Goal: Transaction & Acquisition: Purchase product/service

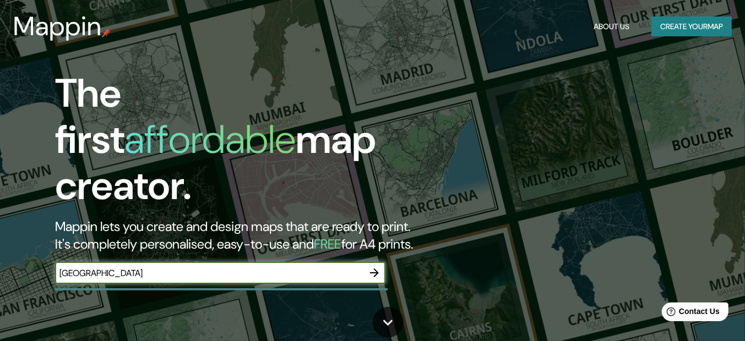
type input "[GEOGRAPHIC_DATA]"
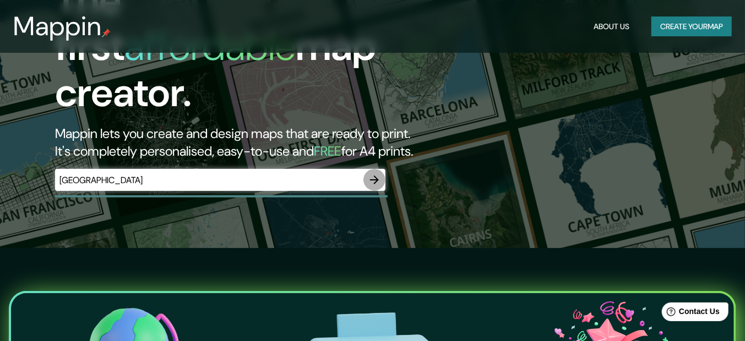
click at [372, 173] on icon "button" at bounding box center [374, 179] width 13 height 13
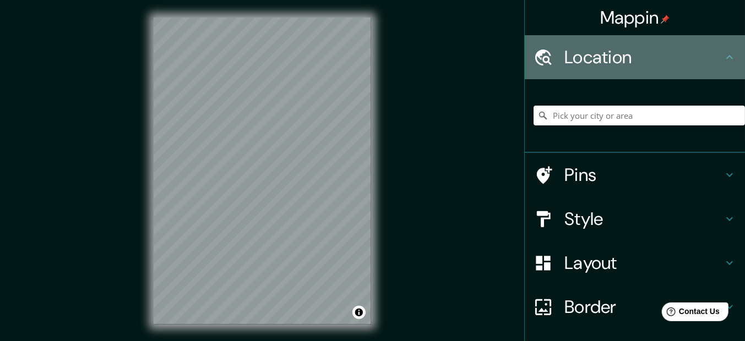
click at [650, 61] on h4 "Location" at bounding box center [644, 57] width 159 height 22
click at [624, 59] on h4 "Location" at bounding box center [644, 57] width 159 height 22
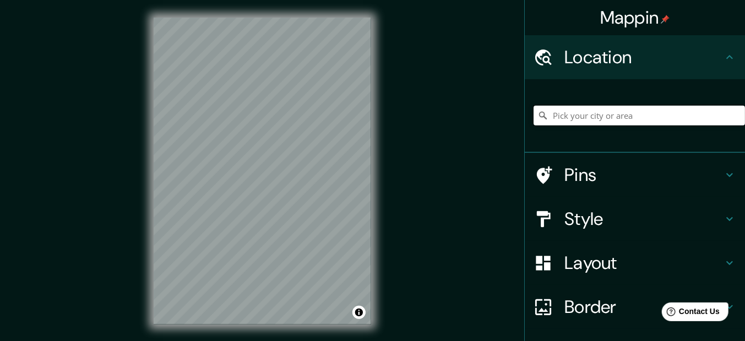
click at [595, 116] on input "Pick your city or area" at bounding box center [639, 116] width 211 height 20
click at [649, 213] on h4 "Style" at bounding box center [644, 219] width 159 height 22
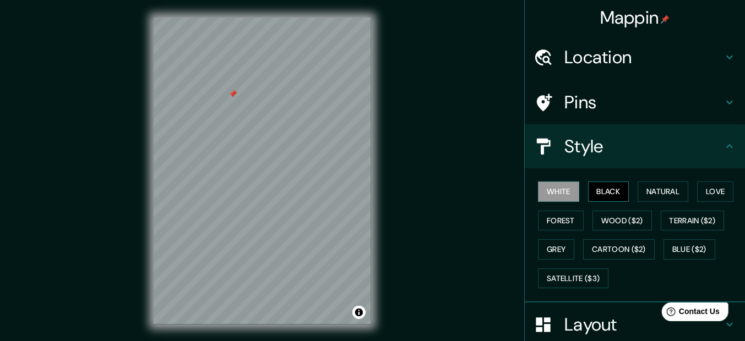
click at [600, 192] on button "Black" at bounding box center [608, 192] width 41 height 20
click at [563, 193] on button "White" at bounding box center [558, 192] width 41 height 20
click at [659, 193] on button "Natural" at bounding box center [663, 192] width 51 height 20
click at [550, 189] on button "White" at bounding box center [558, 192] width 41 height 20
click at [654, 190] on button "Natural" at bounding box center [663, 192] width 51 height 20
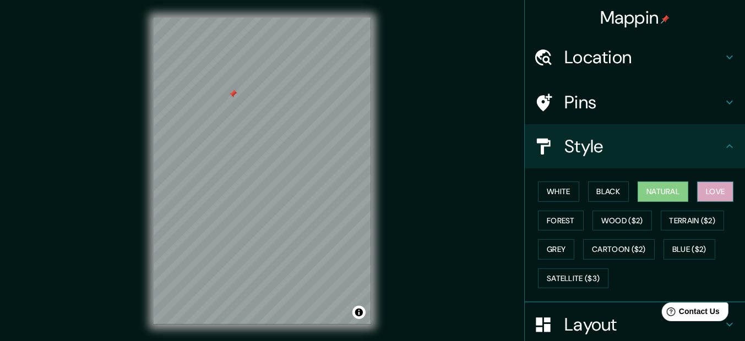
click at [717, 189] on button "Love" at bounding box center [715, 192] width 36 height 20
click at [661, 189] on button "Natural" at bounding box center [663, 192] width 51 height 20
drag, startPoint x: 302, startPoint y: 140, endPoint x: 285, endPoint y: 139, distance: 16.6
click at [285, 139] on div at bounding box center [288, 135] width 9 height 9
click at [285, 136] on div at bounding box center [284, 136] width 9 height 9
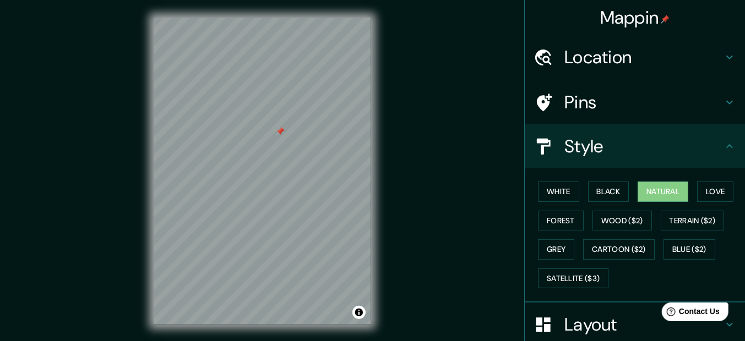
click at [279, 131] on div at bounding box center [280, 131] width 9 height 9
click at [235, 145] on div at bounding box center [235, 145] width 9 height 9
click at [550, 216] on button "Forest" at bounding box center [561, 221] width 46 height 20
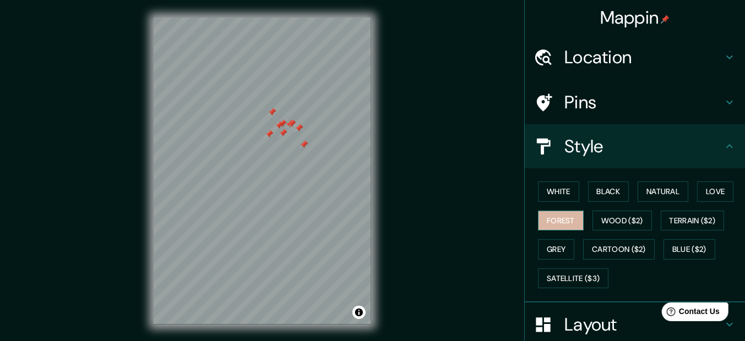
click at [550, 216] on button "Forest" at bounding box center [561, 221] width 46 height 20
click at [648, 193] on button "Natural" at bounding box center [663, 192] width 51 height 20
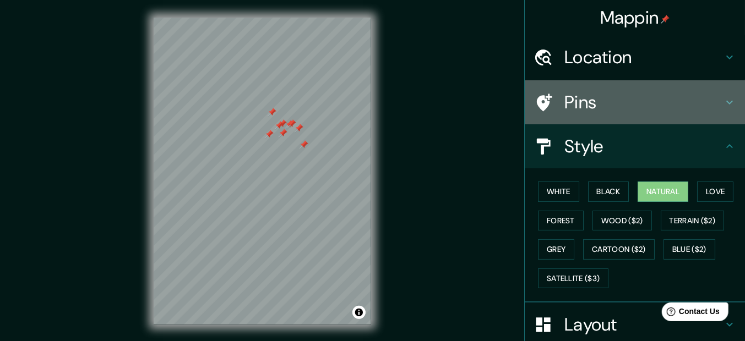
click at [614, 90] on div "Pins" at bounding box center [635, 102] width 220 height 44
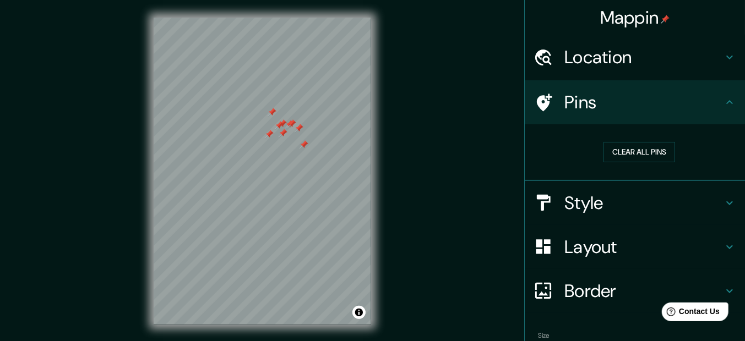
click at [614, 90] on div "Pins" at bounding box center [635, 102] width 220 height 44
click at [623, 148] on button "Clear all pins" at bounding box center [640, 152] width 72 height 20
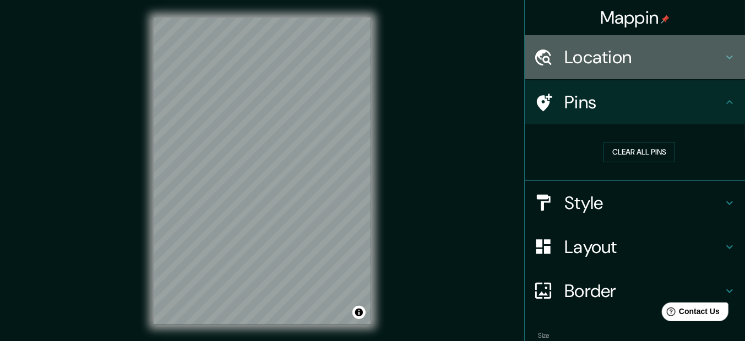
click at [620, 55] on h4 "Location" at bounding box center [644, 57] width 159 height 22
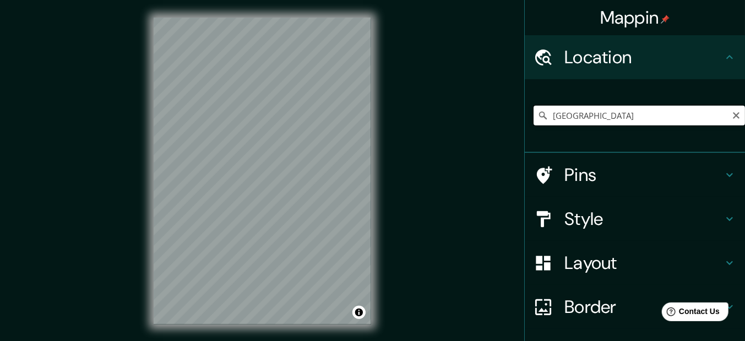
click at [585, 115] on input "[GEOGRAPHIC_DATA]" at bounding box center [639, 116] width 211 height 20
type input "I"
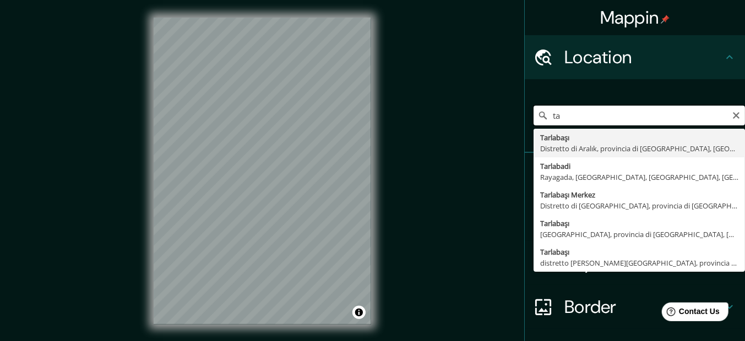
type input "t"
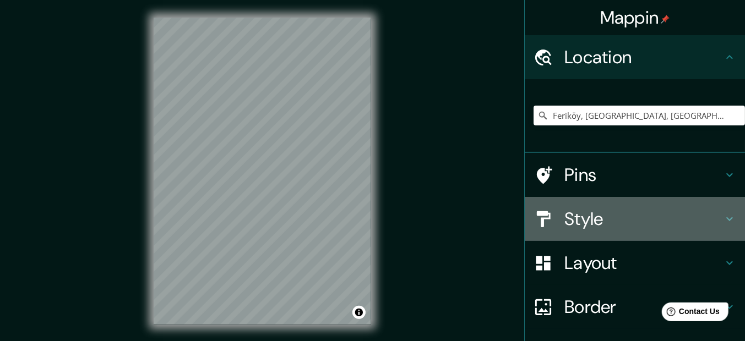
click at [607, 218] on h4 "Style" at bounding box center [644, 219] width 159 height 22
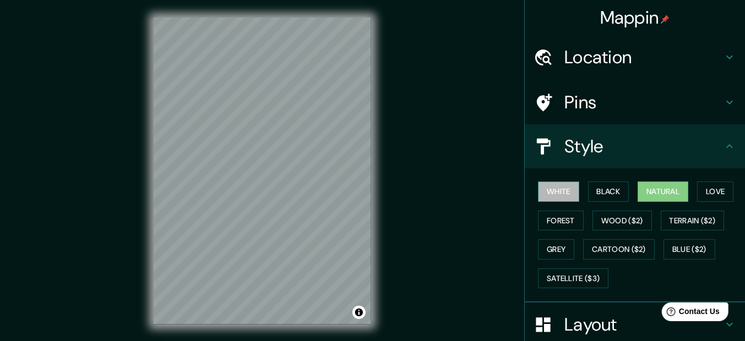
click at [547, 191] on button "White" at bounding box center [558, 192] width 41 height 20
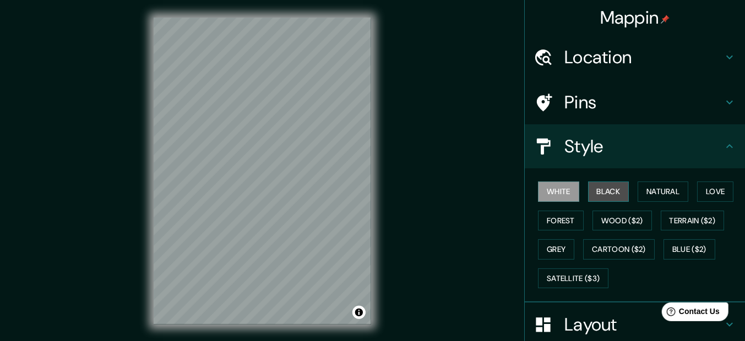
click at [604, 196] on button "Black" at bounding box center [608, 192] width 41 height 20
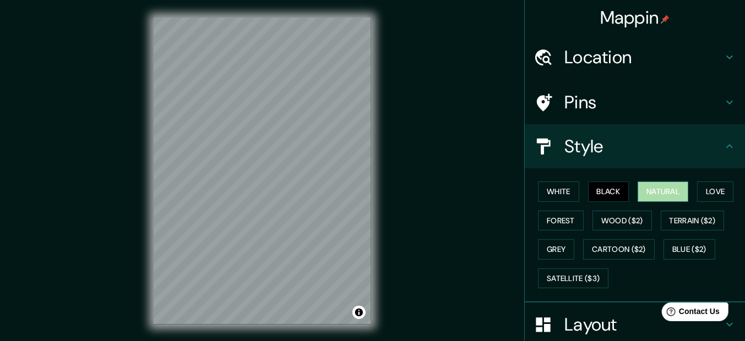
click at [649, 193] on button "Natural" at bounding box center [663, 192] width 51 height 20
click at [601, 188] on button "Black" at bounding box center [608, 192] width 41 height 20
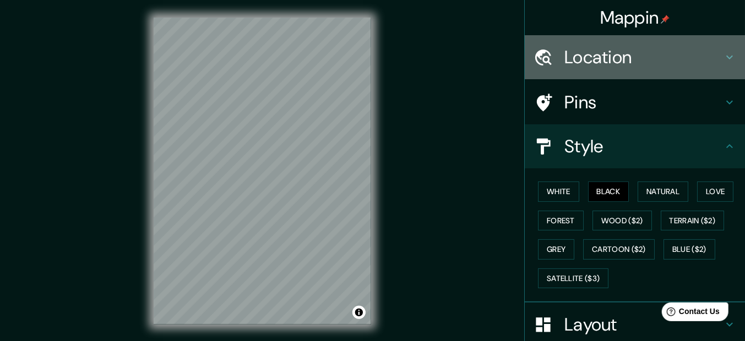
click at [615, 59] on h4 "Location" at bounding box center [644, 57] width 159 height 22
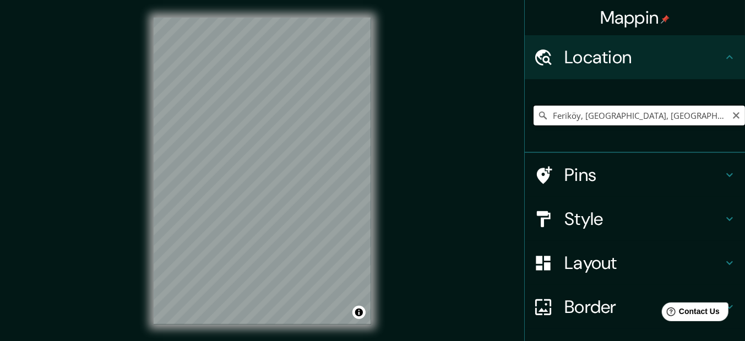
click at [585, 115] on input "Feriköy, [GEOGRAPHIC_DATA], [GEOGRAPHIC_DATA], [GEOGRAPHIC_DATA]" at bounding box center [639, 116] width 211 height 20
drag, startPoint x: 668, startPoint y: 113, endPoint x: 475, endPoint y: 131, distance: 194.1
click at [475, 131] on div "Mappin Location [GEOGRAPHIC_DATA], [GEOGRAPHIC_DATA], [GEOGRAPHIC_DATA], [GEOGR…" at bounding box center [372, 180] width 745 height 360
click at [362, 312] on button "Toggle attribution" at bounding box center [358, 312] width 13 height 13
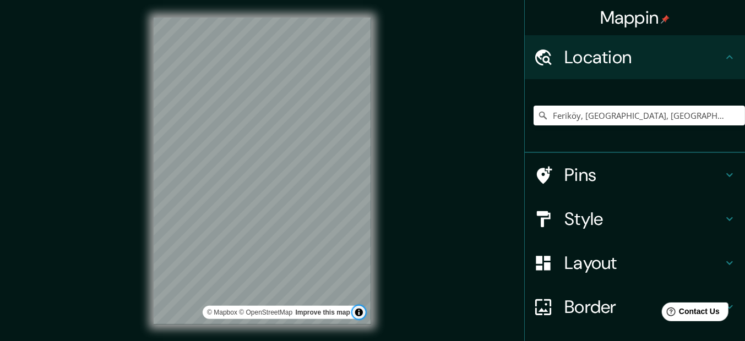
click at [362, 312] on button "Toggle attribution" at bounding box center [358, 312] width 13 height 13
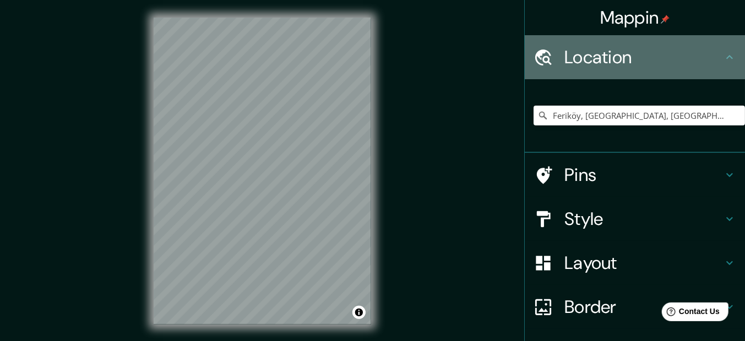
click at [609, 57] on h4 "Location" at bounding box center [644, 57] width 159 height 22
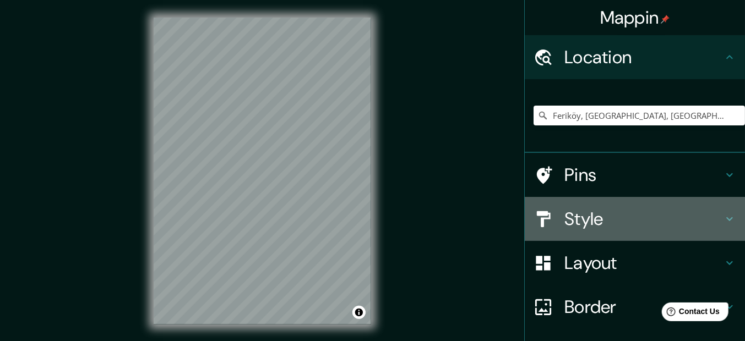
click at [599, 212] on h4 "Style" at bounding box center [644, 219] width 159 height 22
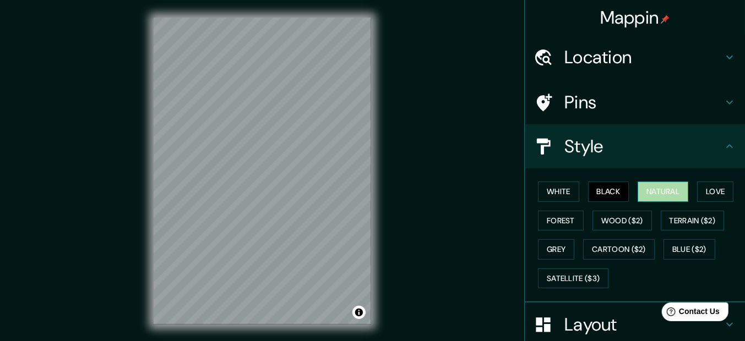
click at [648, 196] on button "Natural" at bounding box center [663, 192] width 51 height 20
click at [609, 194] on button "Black" at bounding box center [608, 192] width 41 height 20
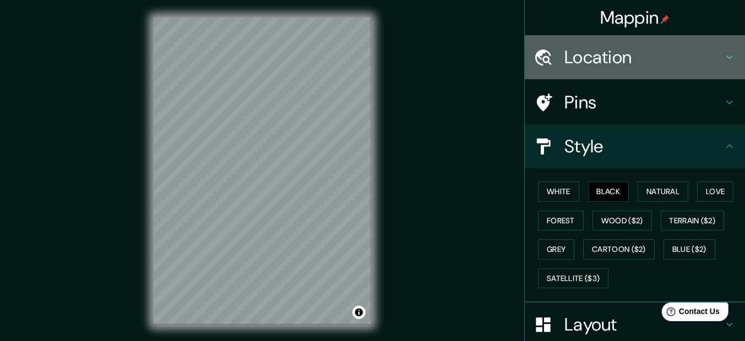
click at [600, 64] on h4 "Location" at bounding box center [644, 57] width 159 height 22
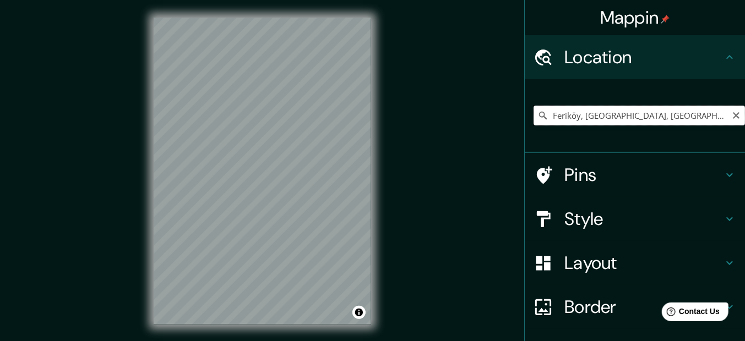
click at [590, 122] on input "Feriköy, [GEOGRAPHIC_DATA], [GEOGRAPHIC_DATA], [GEOGRAPHIC_DATA]" at bounding box center [639, 116] width 211 height 20
click at [603, 213] on h4 "Style" at bounding box center [644, 219] width 159 height 22
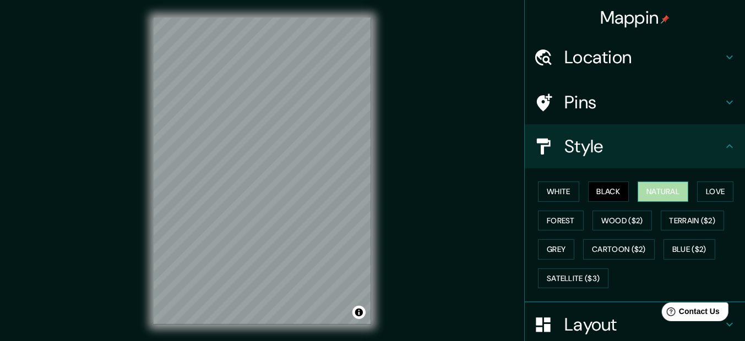
click at [648, 183] on button "Natural" at bounding box center [663, 192] width 51 height 20
click at [625, 67] on h4 "Location" at bounding box center [644, 57] width 159 height 22
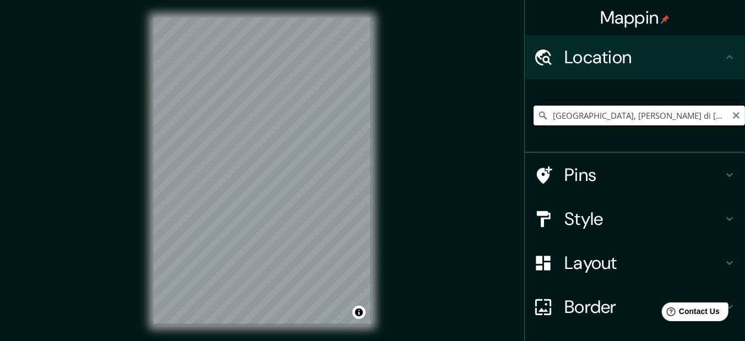
click at [593, 112] on input "[GEOGRAPHIC_DATA], [PERSON_NAME] di [GEOGRAPHIC_DATA], [GEOGRAPHIC_DATA]" at bounding box center [639, 116] width 211 height 20
drag, startPoint x: 578, startPoint y: 114, endPoint x: 755, endPoint y: 91, distance: 178.2
click at [745, 91] on html "Mappin Location [GEOGRAPHIC_DATA], [PERSON_NAME] di [GEOGRAPHIC_DATA], [GEOGRAP…" at bounding box center [372, 170] width 745 height 341
drag, startPoint x: 577, startPoint y: 116, endPoint x: 755, endPoint y: 129, distance: 177.8
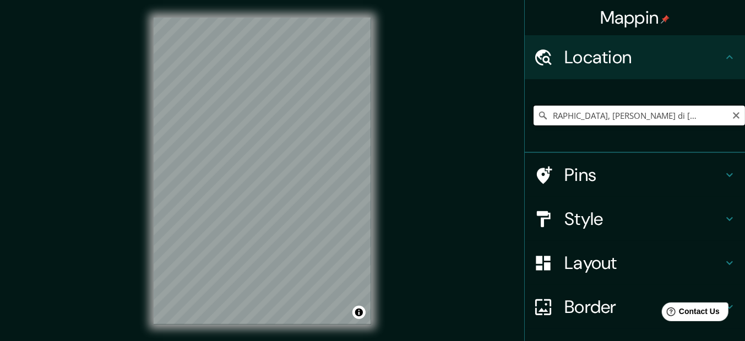
click at [745, 129] on html "Mappin Location [GEOGRAPHIC_DATA], [PERSON_NAME] di [GEOGRAPHIC_DATA], [GEOGRAP…" at bounding box center [372, 170] width 745 height 341
click at [338, 213] on div at bounding box center [336, 210] width 9 height 9
click at [569, 116] on input "[GEOGRAPHIC_DATA], [PERSON_NAME] di [GEOGRAPHIC_DATA], [GEOGRAPHIC_DATA]" at bounding box center [639, 116] width 211 height 20
click at [589, 117] on input "[GEOGRAPHIC_DATA], [GEOGRAPHIC_DATA], [GEOGRAPHIC_DATA]" at bounding box center [639, 116] width 211 height 20
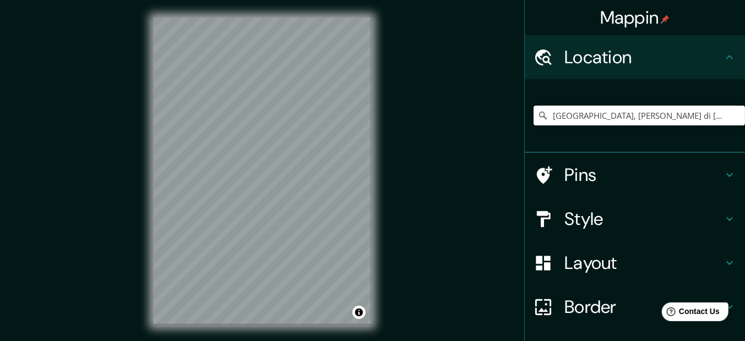
click at [618, 215] on h4 "Style" at bounding box center [644, 219] width 159 height 22
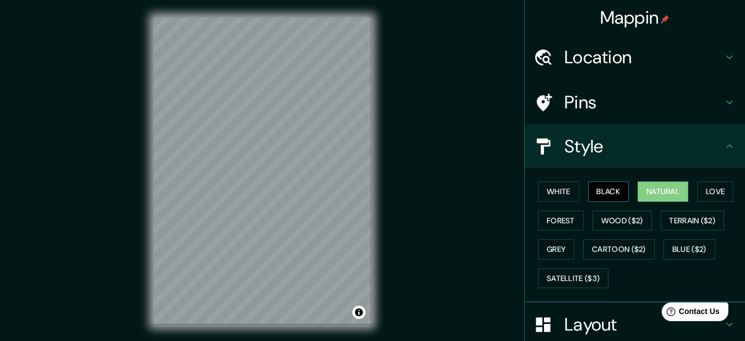
click at [610, 187] on button "Black" at bounding box center [608, 192] width 41 height 20
click at [555, 183] on button "White" at bounding box center [558, 192] width 41 height 20
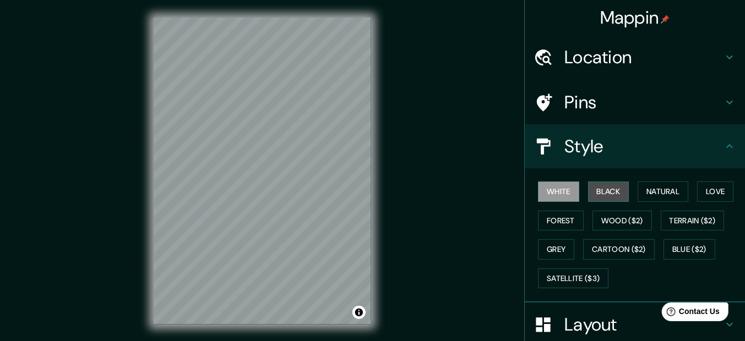
click at [605, 189] on button "Black" at bounding box center [608, 192] width 41 height 20
click at [621, 70] on div "Location" at bounding box center [635, 57] width 220 height 44
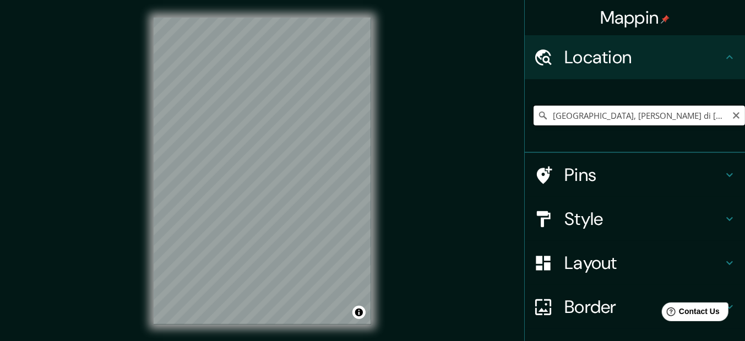
click at [604, 110] on input "[GEOGRAPHIC_DATA], [PERSON_NAME] di [GEOGRAPHIC_DATA], [GEOGRAPHIC_DATA]" at bounding box center [639, 116] width 211 height 20
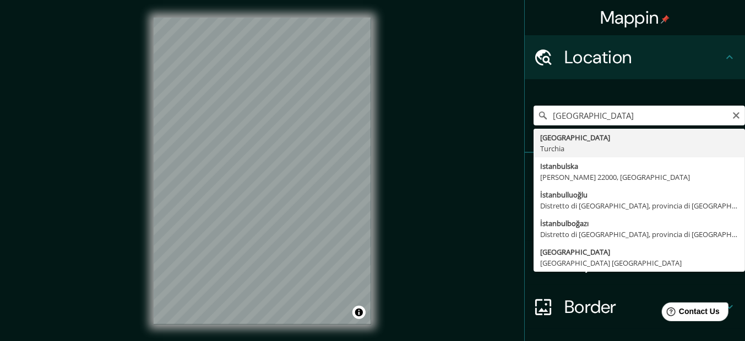
type input "[GEOGRAPHIC_DATA], [GEOGRAPHIC_DATA]"
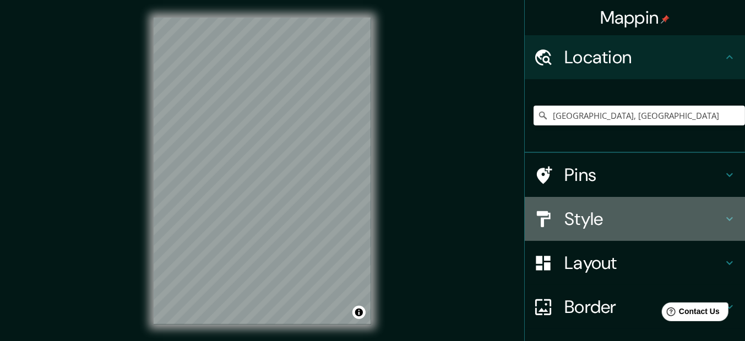
click at [616, 237] on div "Style" at bounding box center [635, 219] width 220 height 44
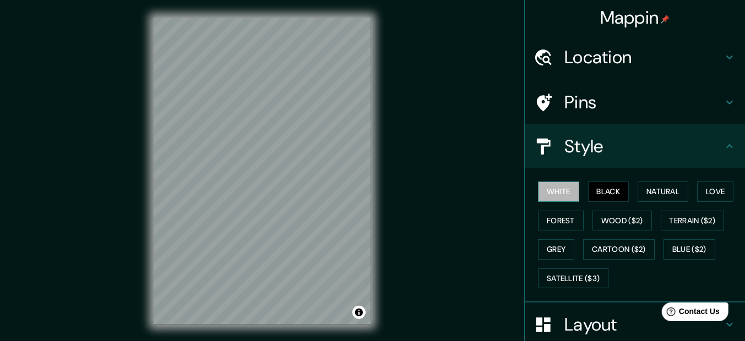
click at [563, 182] on button "White" at bounding box center [558, 192] width 41 height 20
click at [593, 188] on button "Black" at bounding box center [608, 192] width 41 height 20
click at [571, 216] on button "Forest" at bounding box center [561, 221] width 46 height 20
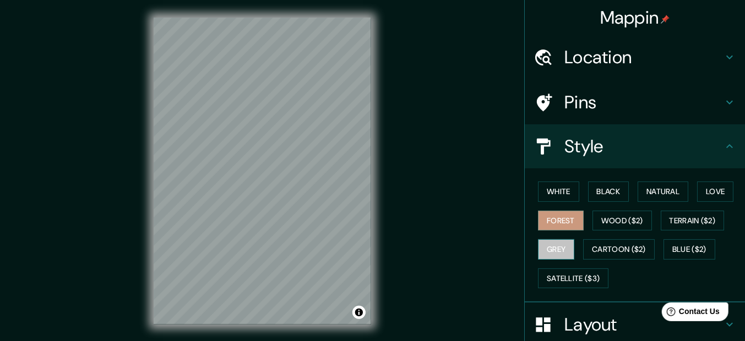
click at [549, 247] on button "Grey" at bounding box center [556, 250] width 36 height 20
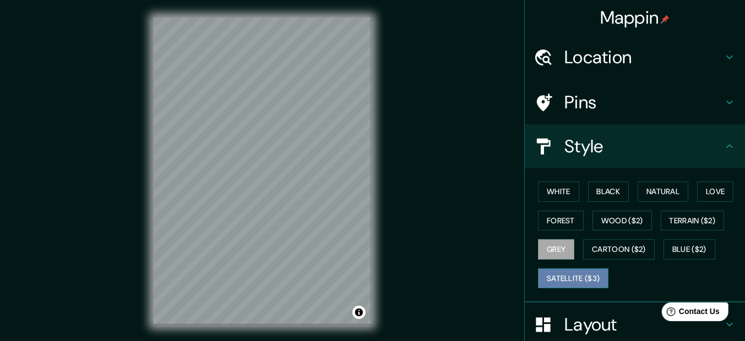
click at [569, 276] on button "Satellite ($3)" at bounding box center [573, 279] width 70 height 20
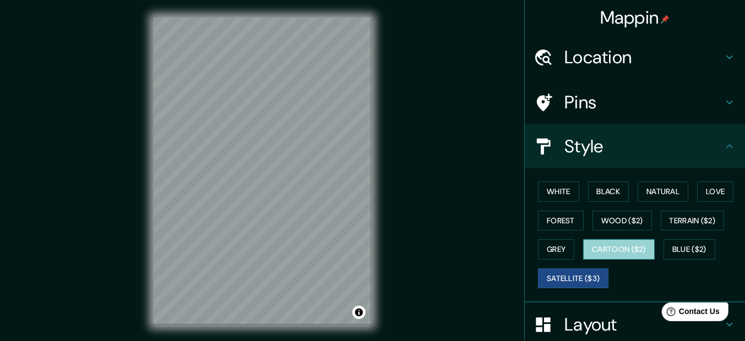
click at [618, 246] on button "Cartoon ($2)" at bounding box center [619, 250] width 72 height 20
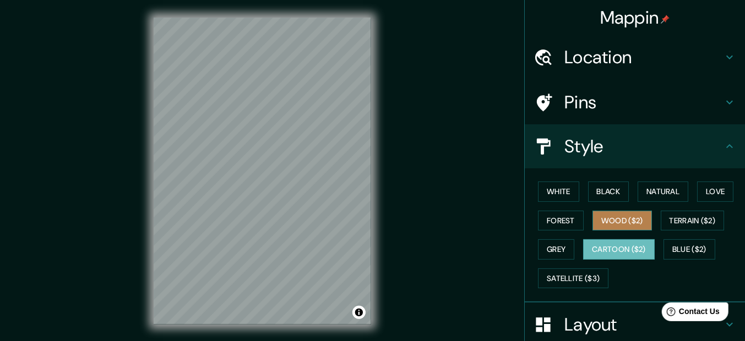
click at [623, 217] on button "Wood ($2)" at bounding box center [622, 221] width 59 height 20
click at [626, 246] on button "Cartoon ($2)" at bounding box center [619, 250] width 72 height 20
click at [362, 312] on button "Toggle attribution" at bounding box center [358, 312] width 13 height 13
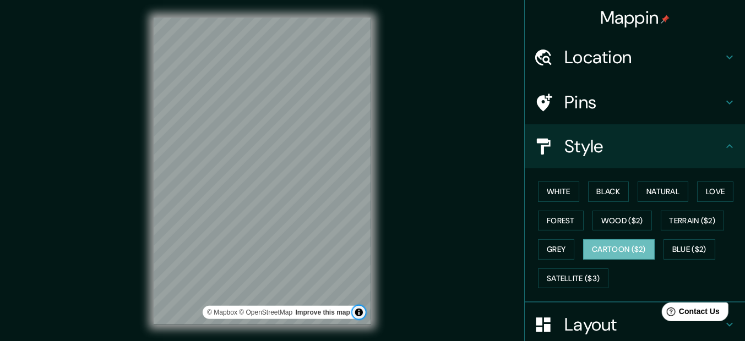
click at [362, 312] on button "Toggle attribution" at bounding box center [358, 312] width 13 height 13
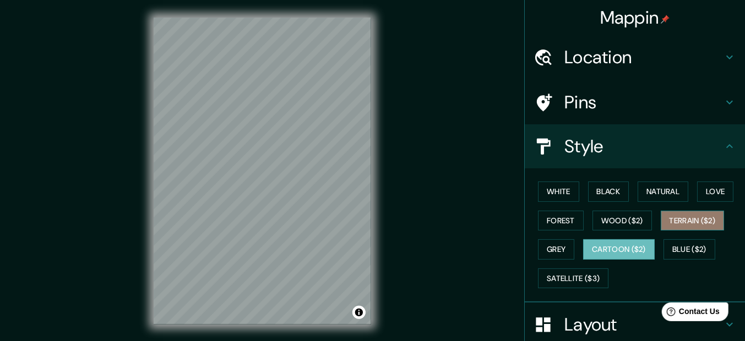
click at [672, 219] on button "Terrain ($2)" at bounding box center [693, 221] width 64 height 20
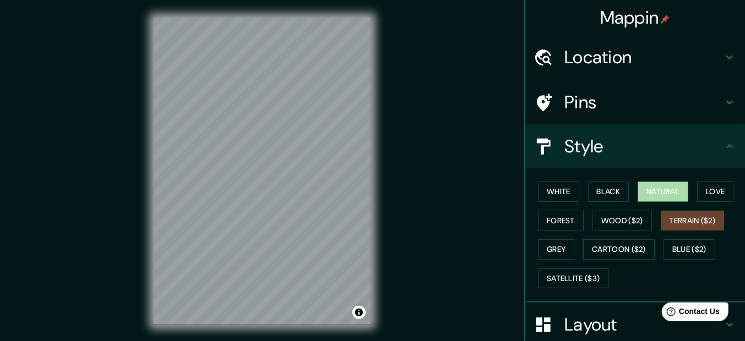
click at [657, 189] on button "Natural" at bounding box center [663, 192] width 51 height 20
click at [682, 214] on button "Terrain ($2)" at bounding box center [693, 221] width 64 height 20
click at [691, 253] on button "Blue ($2)" at bounding box center [690, 250] width 52 height 20
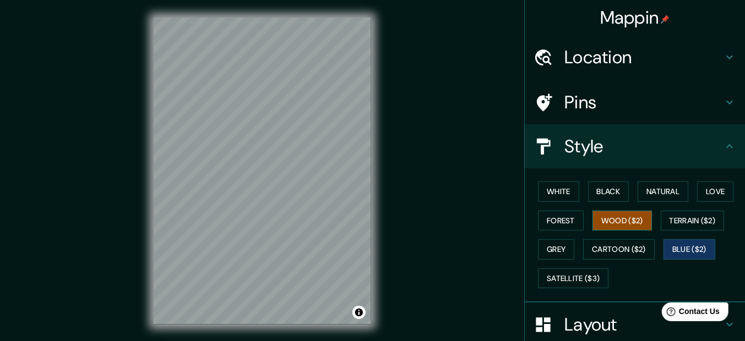
click at [622, 219] on button "Wood ($2)" at bounding box center [622, 221] width 59 height 20
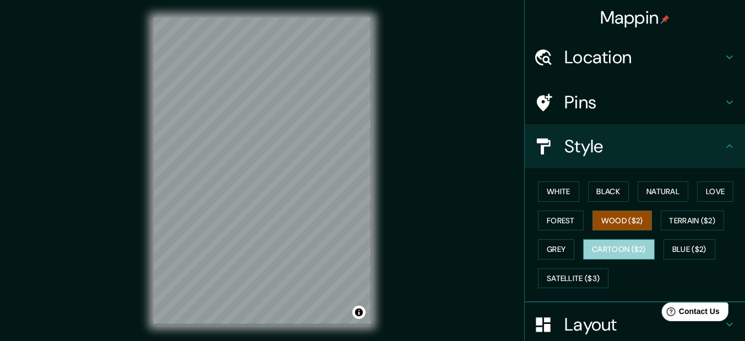
click at [621, 246] on button "Cartoon ($2)" at bounding box center [619, 250] width 72 height 20
